Goal: Information Seeking & Learning: Learn about a topic

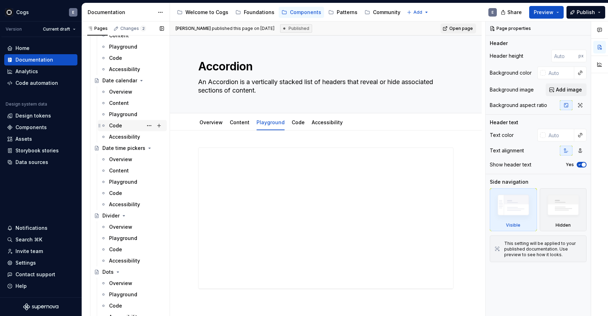
scroll to position [822, 0]
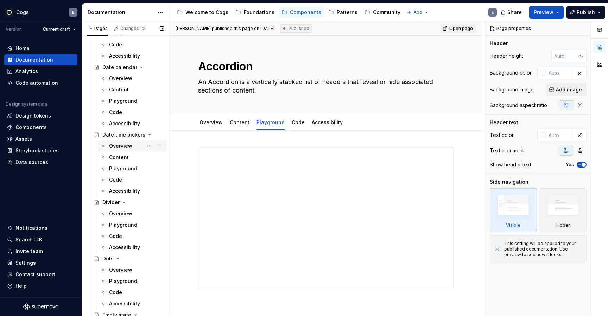
click at [122, 143] on div "Overview" at bounding box center [120, 145] width 23 height 7
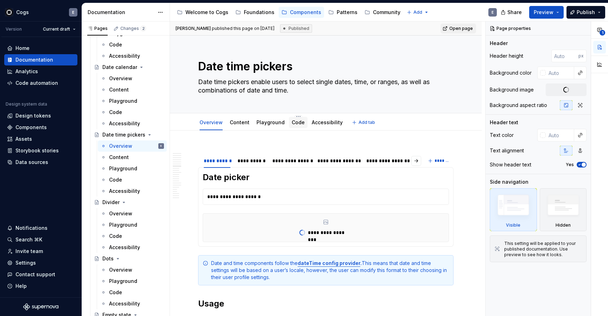
click at [292, 123] on link "Code" at bounding box center [298, 122] width 13 height 6
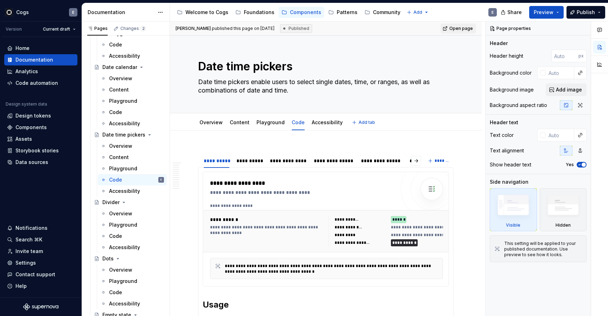
type textarea "*"
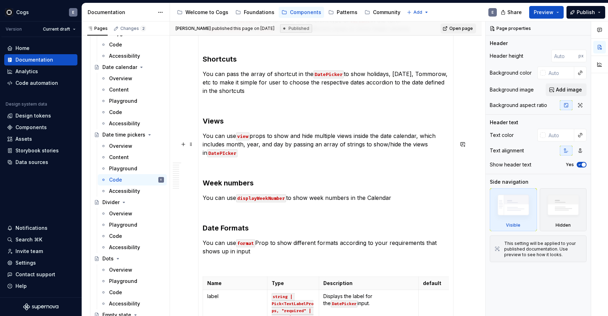
scroll to position [681, 0]
